Goal: Task Accomplishment & Management: Use online tool/utility

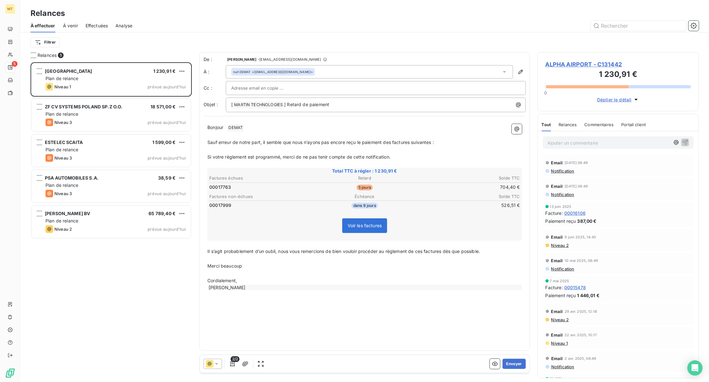
scroll to position [313, 155]
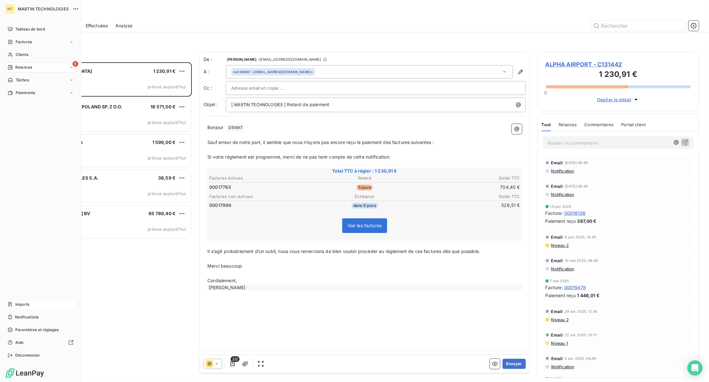
click at [31, 302] on div "Imports" at bounding box center [40, 305] width 71 height 10
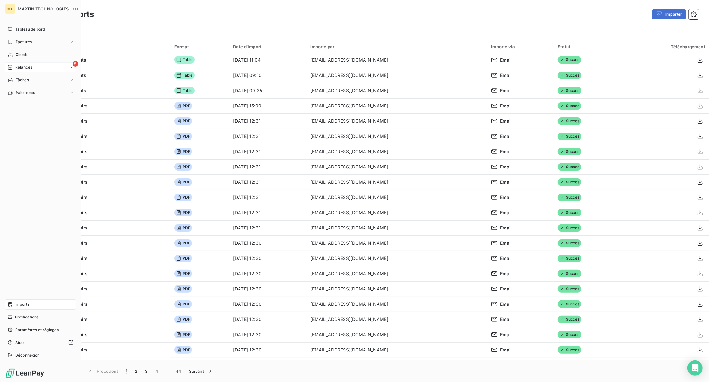
click at [17, 67] on span "Relances" at bounding box center [23, 68] width 17 height 6
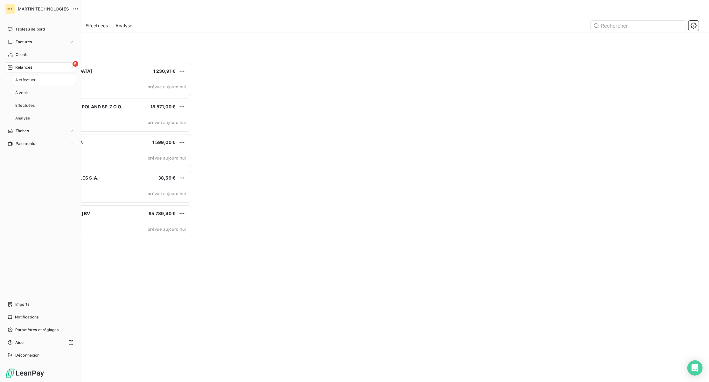
scroll to position [313, 155]
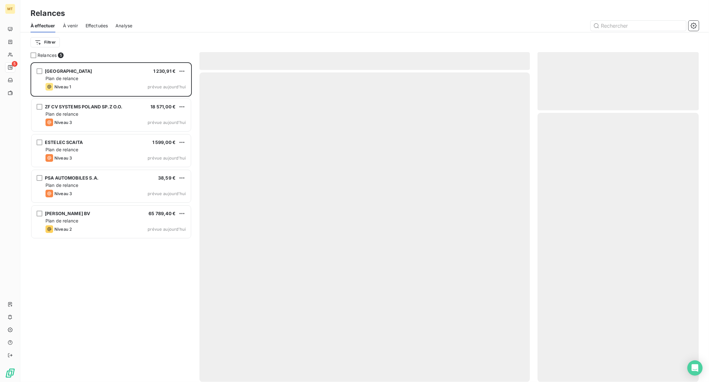
scroll to position [313, 155]
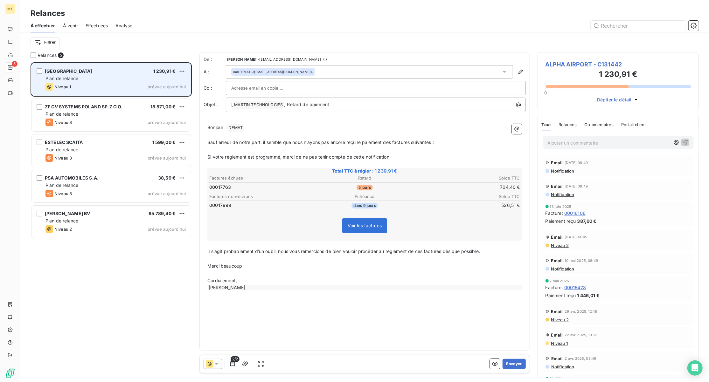
click at [134, 76] on div "Plan de relance" at bounding box center [115, 78] width 140 height 6
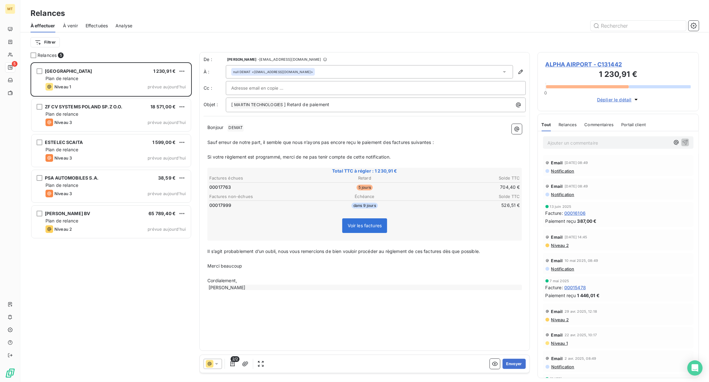
click at [97, 41] on div "Filtrer" at bounding box center [365, 42] width 668 height 12
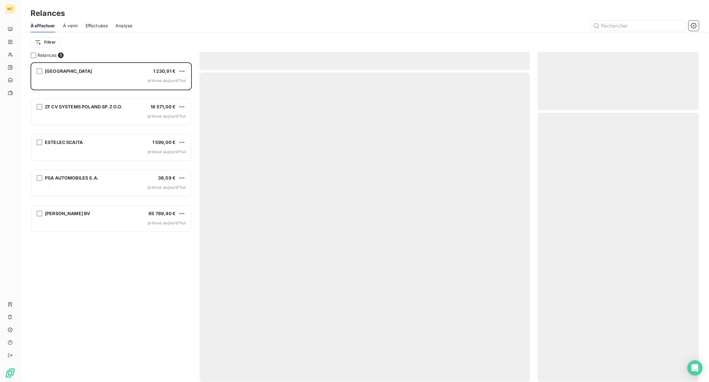
scroll to position [7, 6]
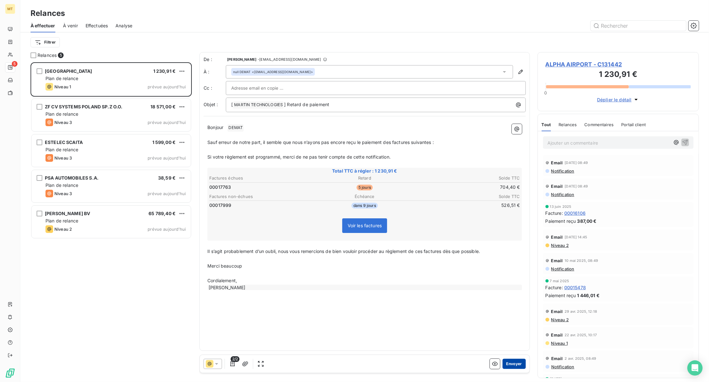
click at [515, 362] on button "Envoyer" at bounding box center [513, 364] width 23 height 10
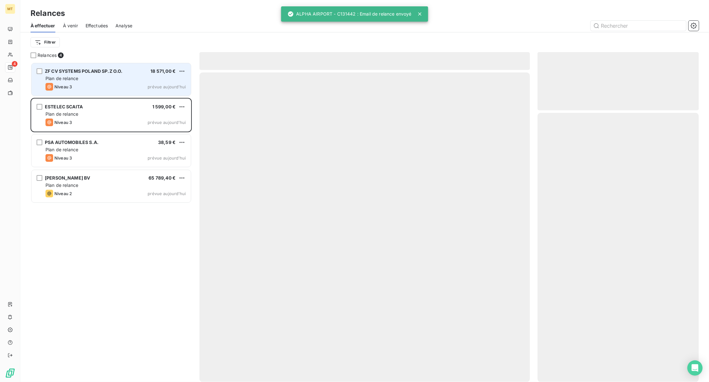
click at [112, 83] on div "Niveau 3 prévue aujourd’hui" at bounding box center [115, 87] width 140 height 8
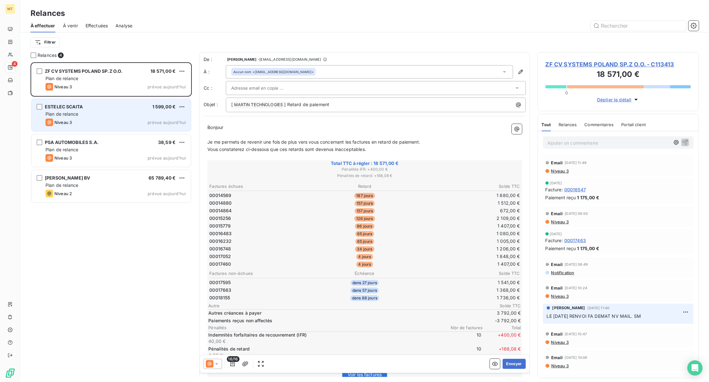
click at [97, 109] on div "ESTELEC SCAITA 1 599,00 €" at bounding box center [115, 107] width 140 height 6
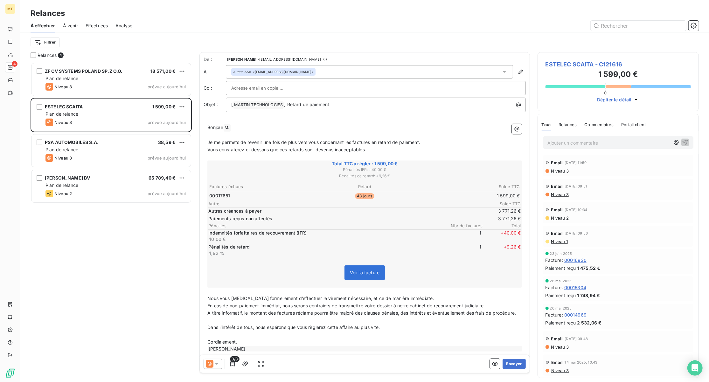
click at [260, 130] on p "Bonjour M. ﻿ ﻿ ﻿" at bounding box center [364, 128] width 314 height 8
click at [282, 90] on input "text" at bounding box center [265, 88] width 68 height 10
paste input "Aude PROVOST <aprovost@martintechnologies.fr>"
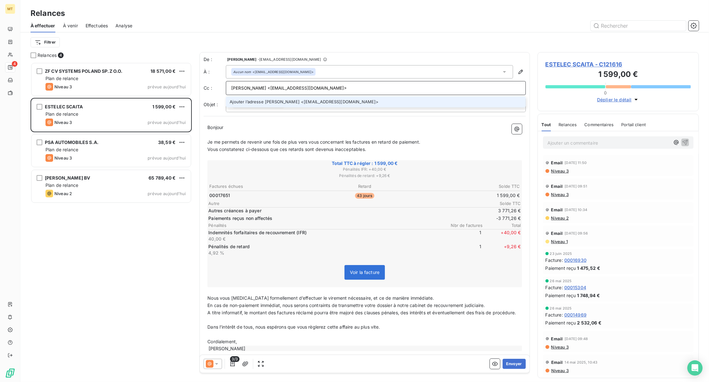
type input "Aude PROVOST <aprovost@martintechnologies.fr>"
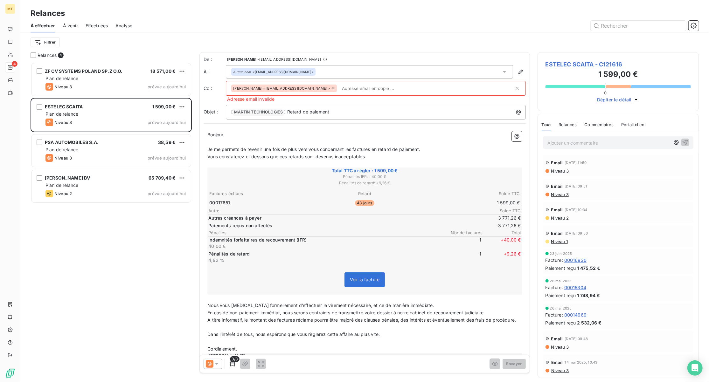
click at [329, 86] on div "Aude PROVOST <aprovost@martintechnologies.fr>" at bounding box center [372, 89] width 283 height 10
click at [331, 88] on icon at bounding box center [333, 88] width 4 height 4
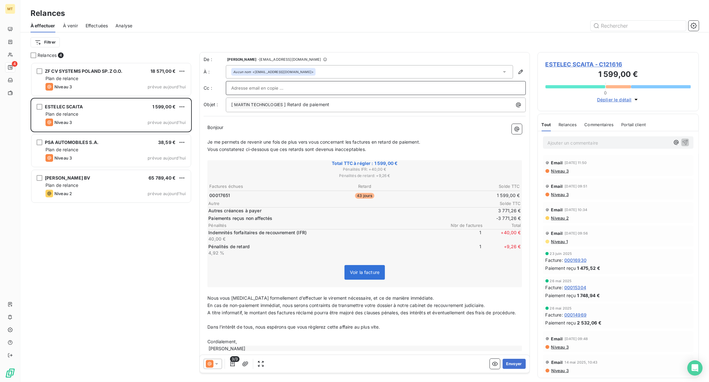
paste input "Aude PROVOST <aprovost@martintechnologies.fr>"
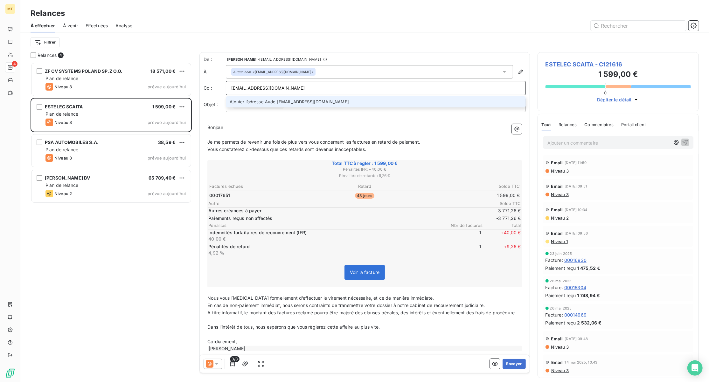
type input "aprovost@martintechnologies.fr"
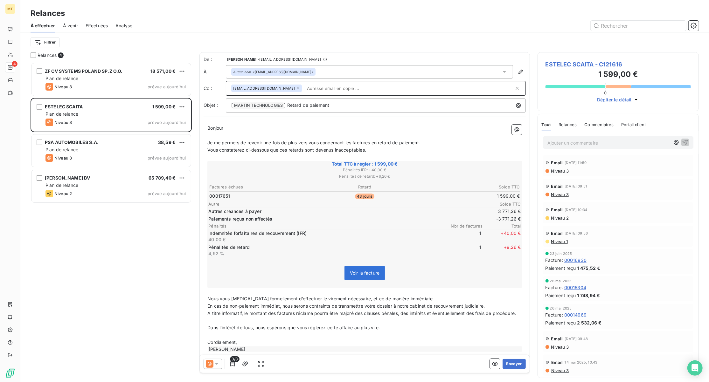
paste input "Jérome GERARD <jgerard@martintechnologies.fr>"
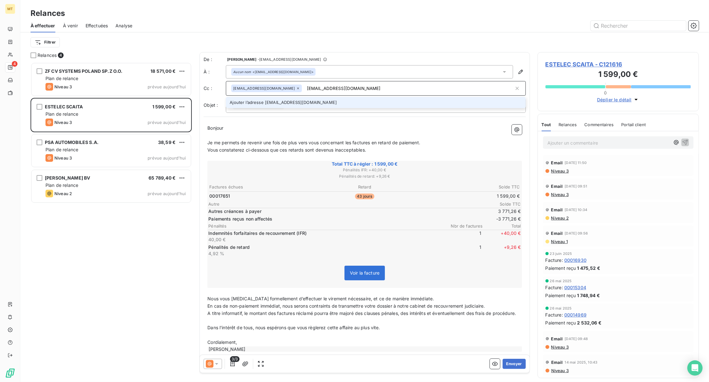
type input "jgerard@martintechnologies.fr"
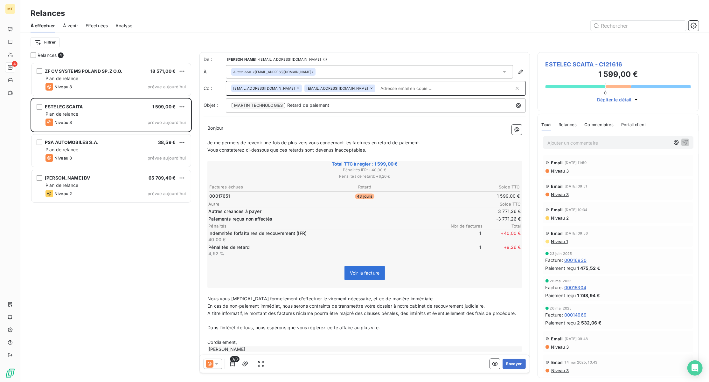
click at [399, 88] on input "text" at bounding box center [446, 89] width 136 height 10
paste input "nicolas.welter@estelec-groupe.com"
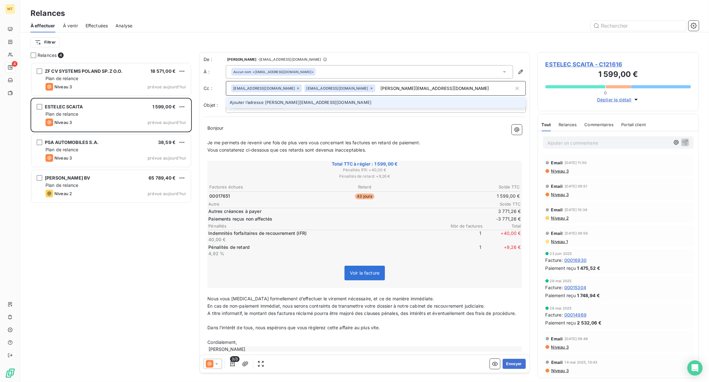
type input "nicolas.welter@estelec-groupe.com"
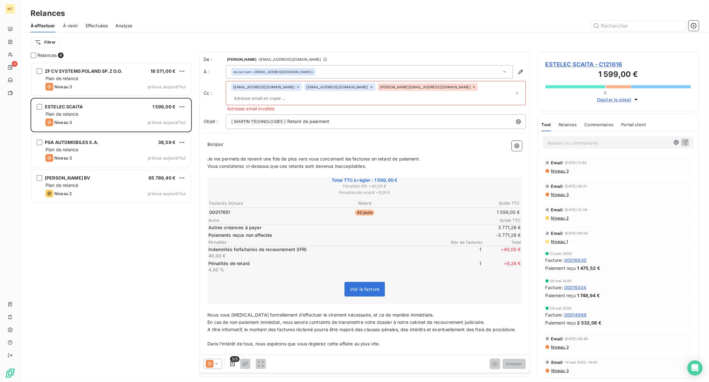
click at [472, 88] on icon at bounding box center [474, 87] width 4 height 4
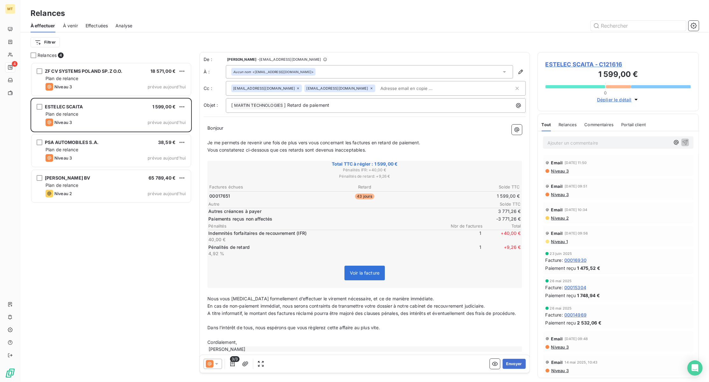
paste input "nicolas.welter@estelec-groupe.com"
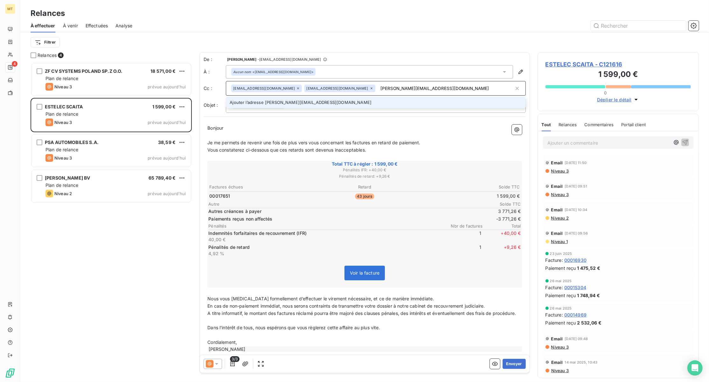
click at [378, 88] on input "nicolas.welter@estelec-groupe.com" at bounding box center [446, 89] width 136 height 10
type input "nicolas.welter@estelec-groupe.com"
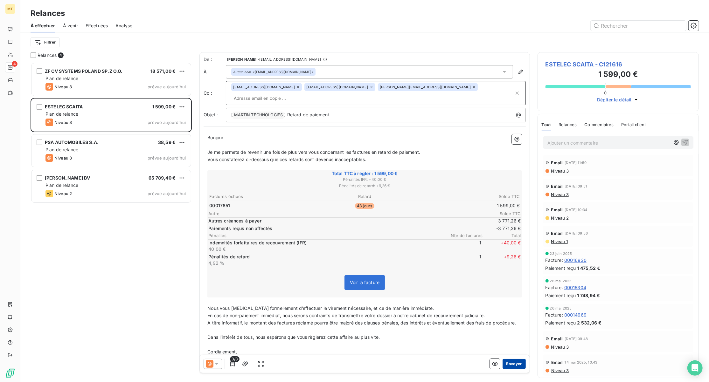
click at [505, 364] on button "Envoyer" at bounding box center [513, 364] width 23 height 10
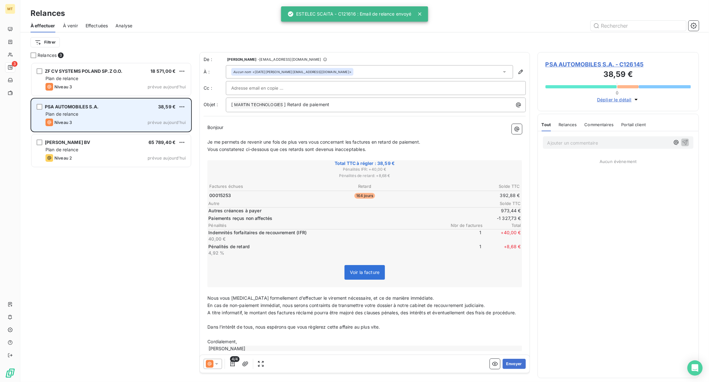
click at [106, 111] on div "Plan de relance" at bounding box center [115, 114] width 140 height 6
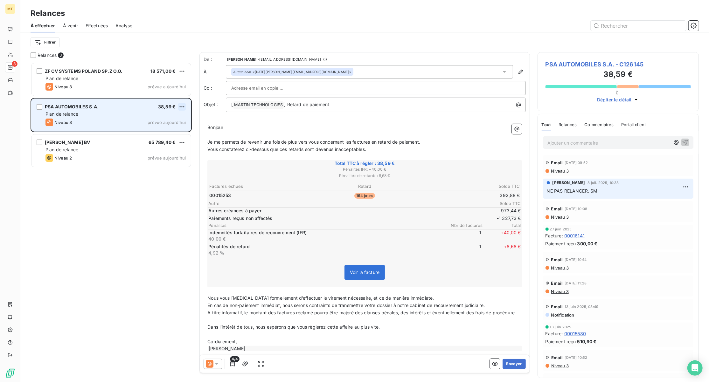
click at [179, 107] on html "MT 3 Relances À effectuer À venir Effectuées Analyse Filtrer Relances 3 ZF CV S…" at bounding box center [354, 191] width 709 height 382
click at [155, 127] on div "Passer cette action" at bounding box center [154, 131] width 57 height 10
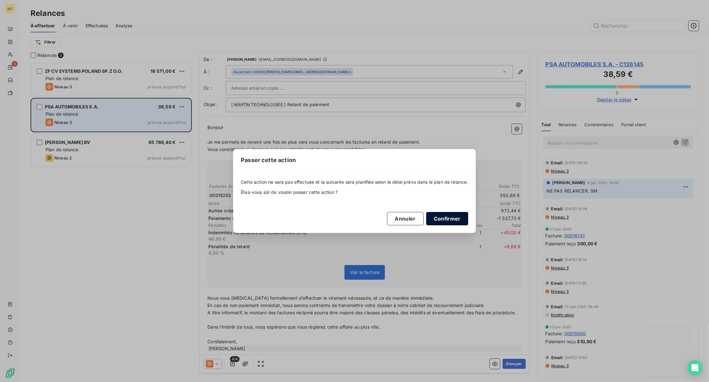
click at [455, 217] on button "Confirmer" at bounding box center [447, 218] width 42 height 13
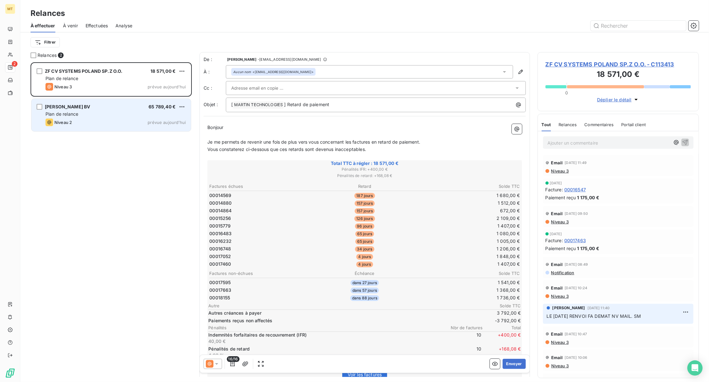
click at [112, 106] on div "ESTEE LAUDER BV 65 789,40 €" at bounding box center [115, 107] width 140 height 6
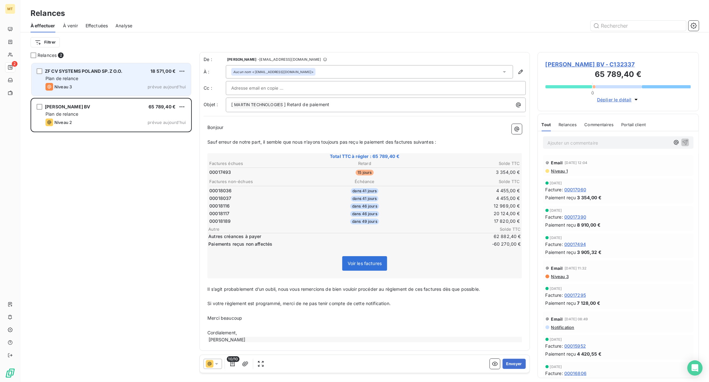
click at [117, 88] on div "Niveau 3 prévue aujourd’hui" at bounding box center [115, 87] width 140 height 8
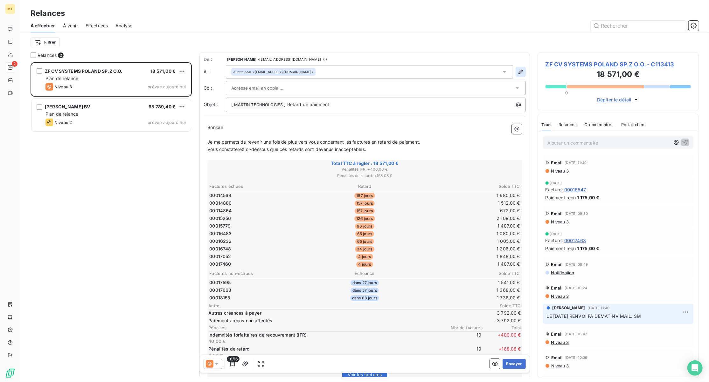
click at [517, 70] on icon "button" at bounding box center [520, 72] width 6 height 6
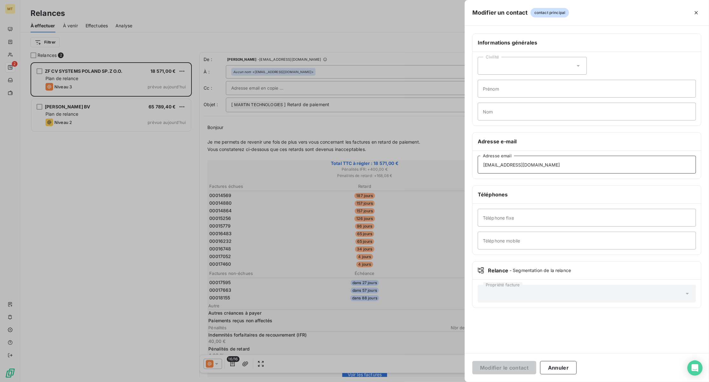
drag, startPoint x: 548, startPoint y: 170, endPoint x: 482, endPoint y: 173, distance: 66.2
click at [482, 173] on input "financegl.cvcspl@zf.com" at bounding box center [587, 165] width 218 height 18
click at [557, 364] on button "Annuler" at bounding box center [558, 367] width 37 height 13
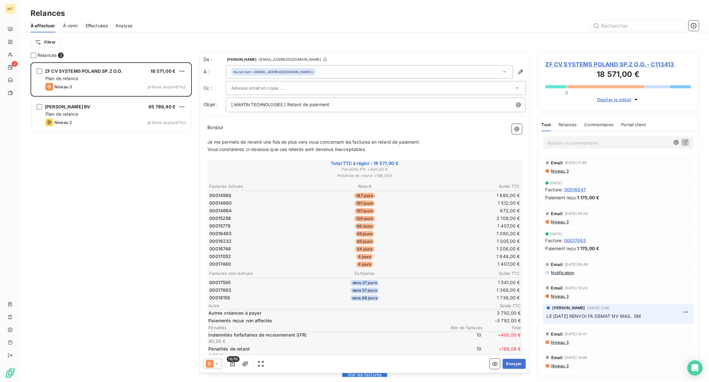
click at [234, 88] on input "text" at bounding box center [265, 88] width 68 height 10
paste input "marta.altman-polasik@zf.com"
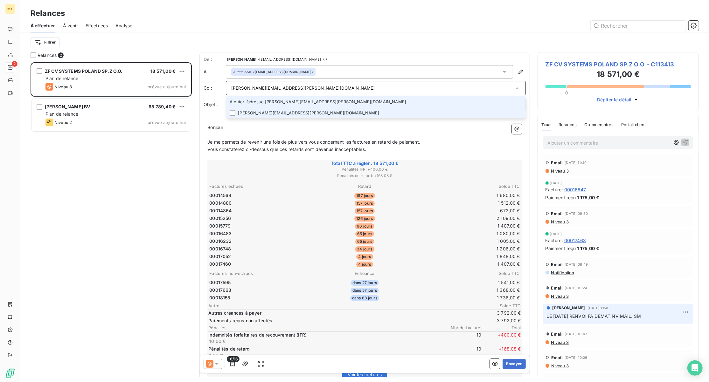
type input "marta.altman-polasik@zf.com"
click at [266, 112] on div "De : Sarah Macrez - rappels@leanpay.io À : Aucun nom <financegl.cvcspl@zf.com> …" at bounding box center [364, 84] width 322 height 56
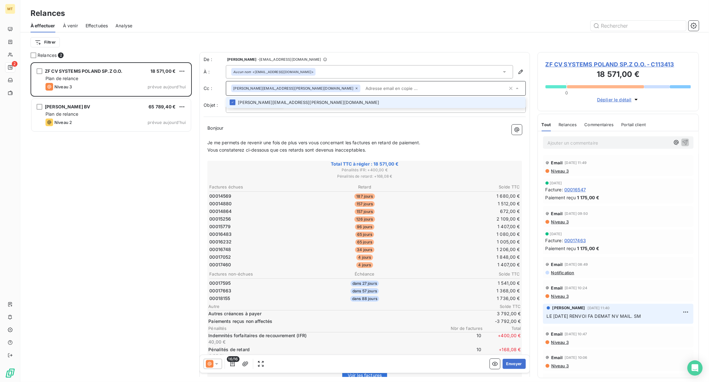
click at [86, 193] on div "ZF CV SYSTEMS POLAND SP.Z O.O. 18 571,00 € Plan de relance Niveau 3 prévue aujo…" at bounding box center [111, 222] width 161 height 320
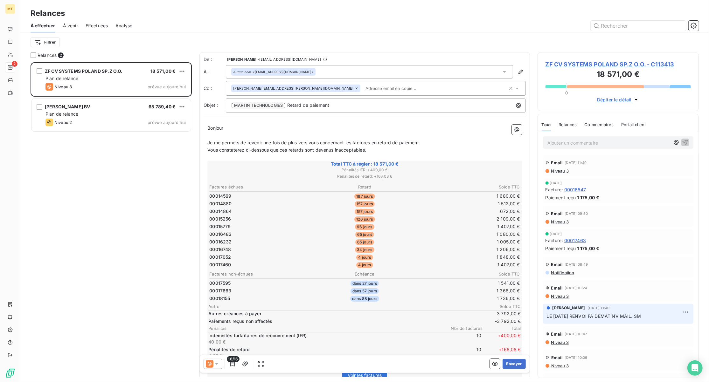
click at [363, 86] on input "text" at bounding box center [399, 89] width 73 height 10
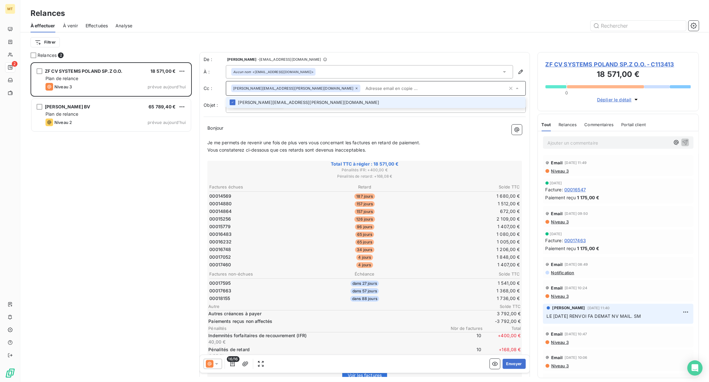
paste input "AP-helpdesk@wabco-auto.com"
type input "AP-helpdesk@wabco-auto.com"
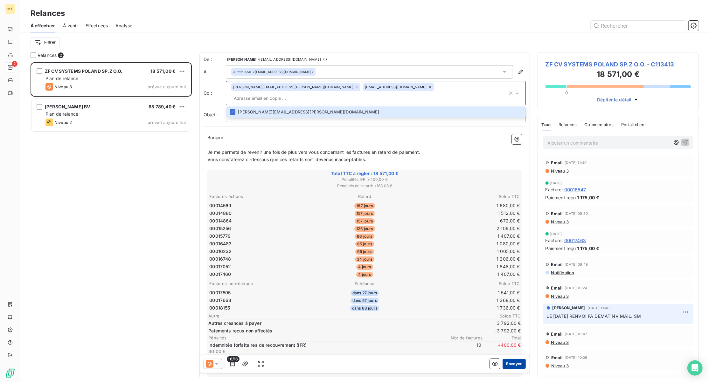
click at [509, 362] on button "Envoyer" at bounding box center [513, 364] width 23 height 10
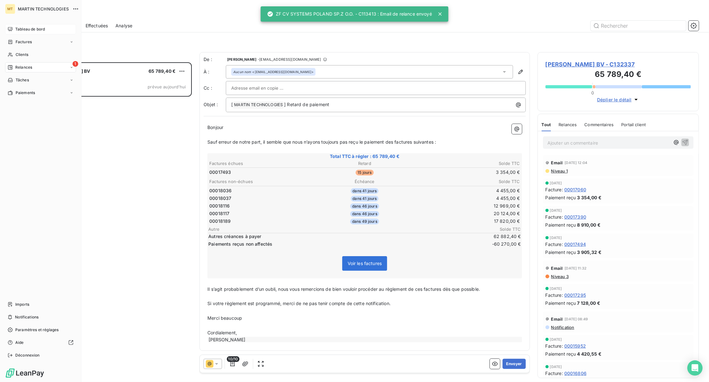
click at [18, 28] on span "Tableau de bord" at bounding box center [30, 29] width 30 height 6
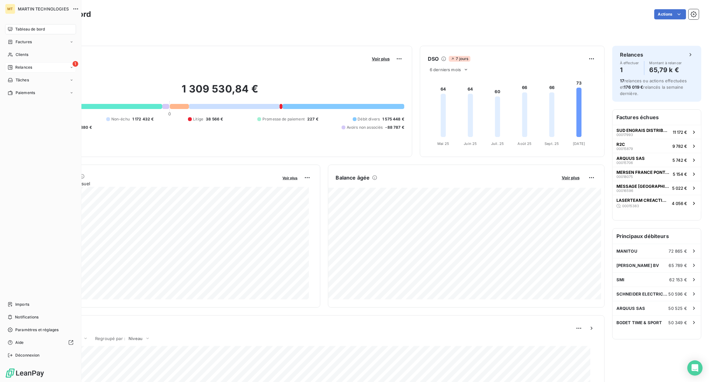
click at [37, 65] on div "1 Relances" at bounding box center [40, 67] width 71 height 10
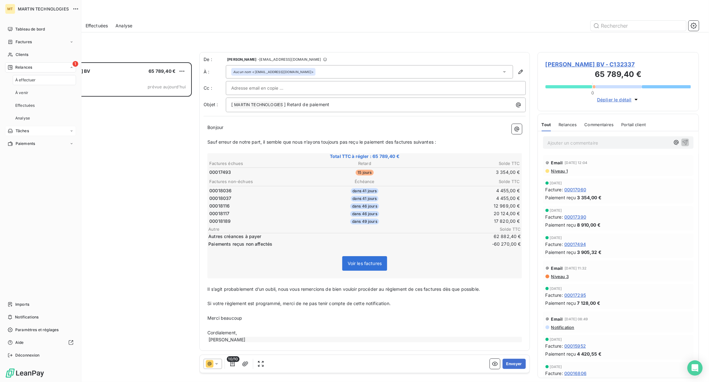
scroll to position [313, 155]
click at [19, 67] on span "Relances" at bounding box center [23, 68] width 17 height 6
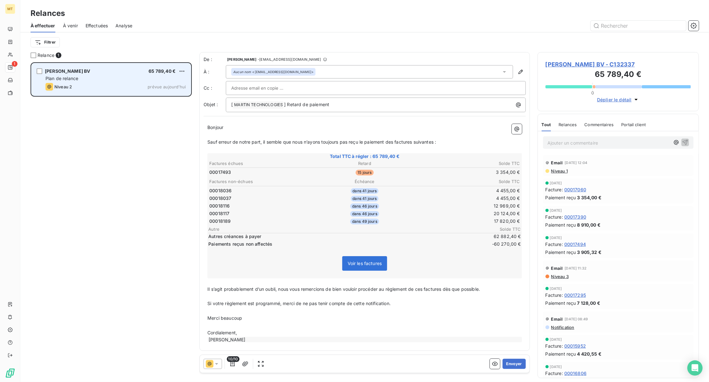
click at [115, 80] on div "Plan de relance" at bounding box center [115, 78] width 140 height 6
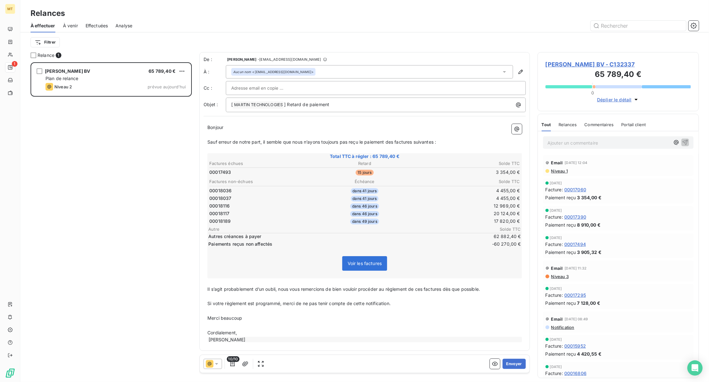
click at [565, 170] on span "Niveau 1" at bounding box center [558, 171] width 17 height 5
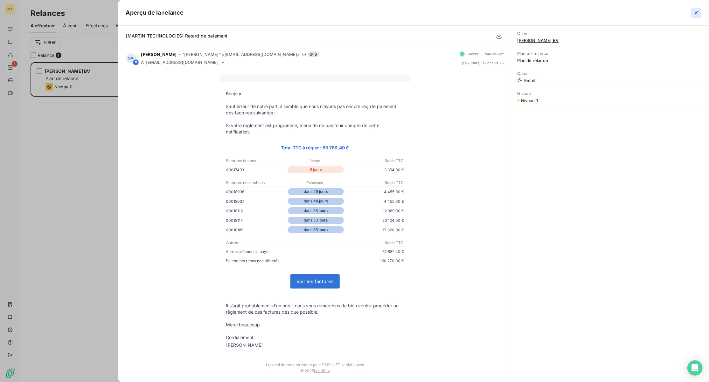
click at [698, 13] on icon "button" at bounding box center [696, 13] width 6 height 6
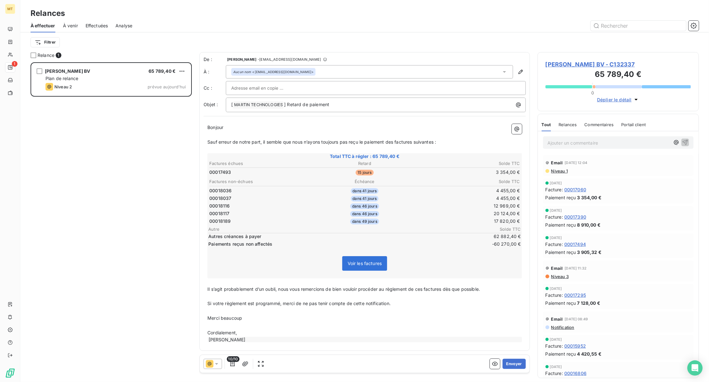
click at [287, 86] on div at bounding box center [375, 88] width 289 height 10
paste input "nhimi@ch.esteelauder.com"
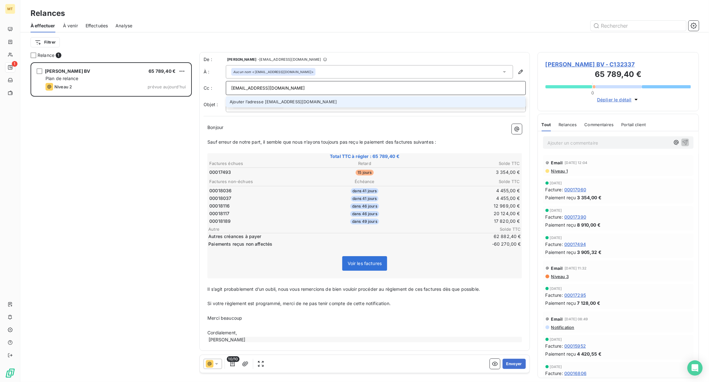
click at [232, 86] on input "nhimi@ch.esteelauder.com" at bounding box center [375, 88] width 289 height 10
type input "nhimi@ch.esteelauder.com"
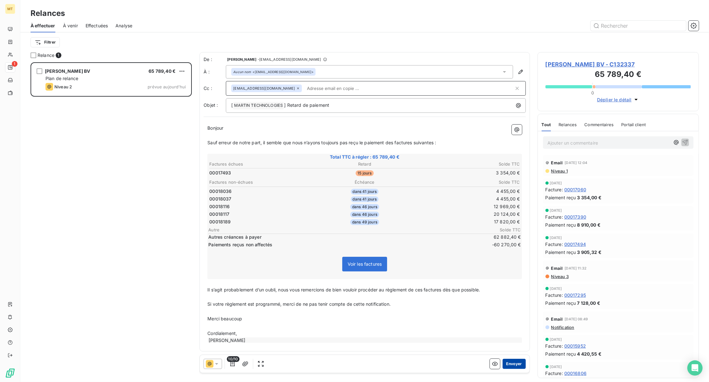
click at [511, 361] on button "Envoyer" at bounding box center [513, 364] width 23 height 10
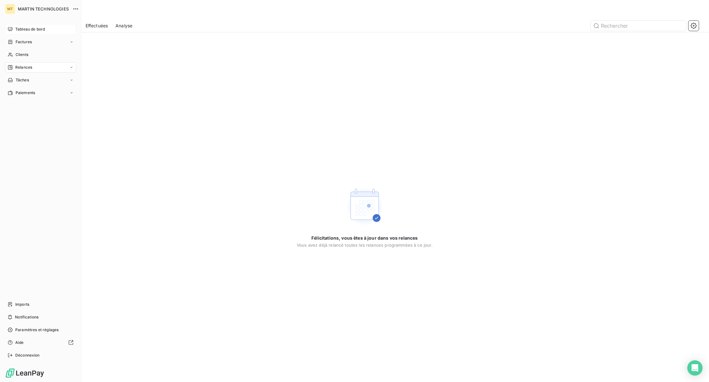
click at [24, 28] on span "Tableau de bord" at bounding box center [30, 29] width 30 height 6
